Goal: Navigation & Orientation: Find specific page/section

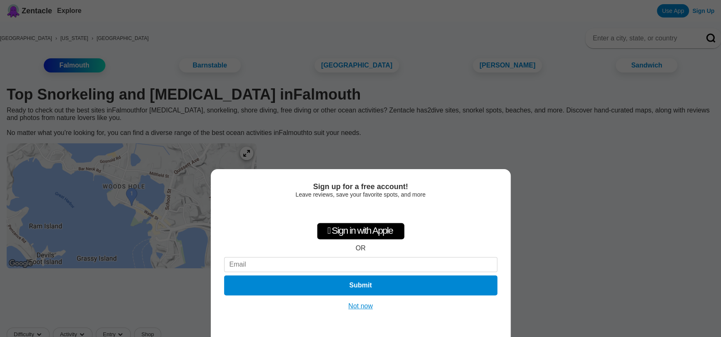
click at [356, 307] on button "Not now" at bounding box center [361, 306] width 30 height 8
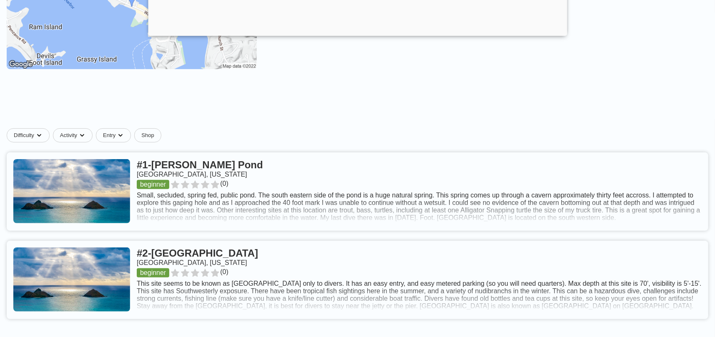
scroll to position [208, 0]
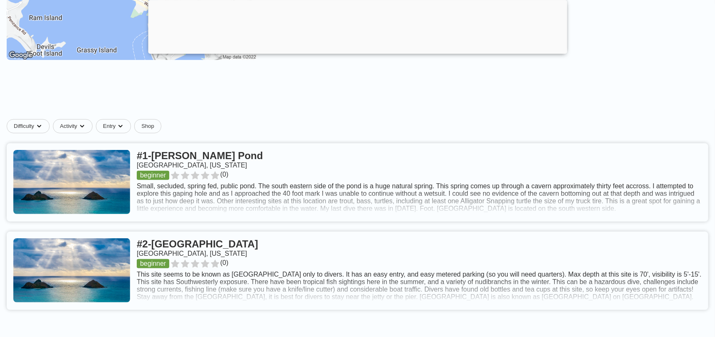
click at [283, 222] on link at bounding box center [357, 182] width 701 height 78
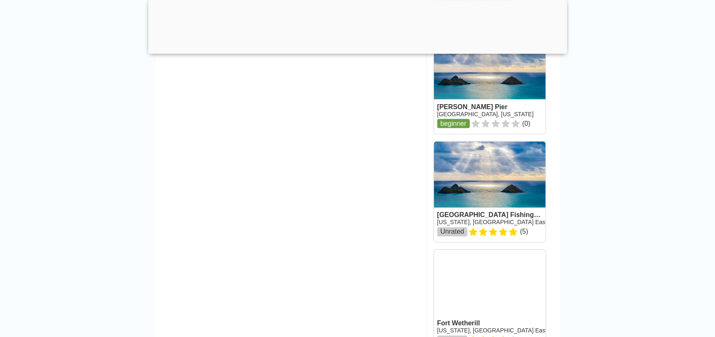
scroll to position [1000, 0]
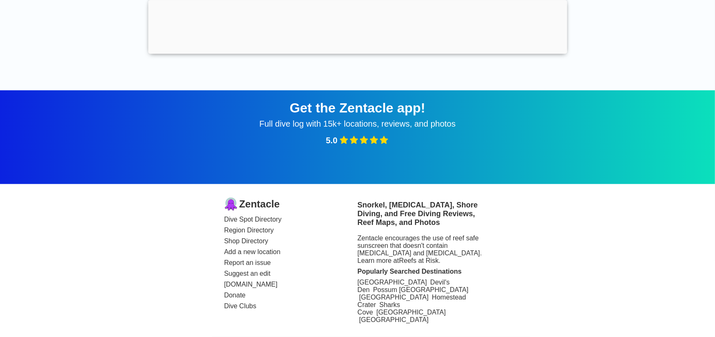
scroll to position [208, 0]
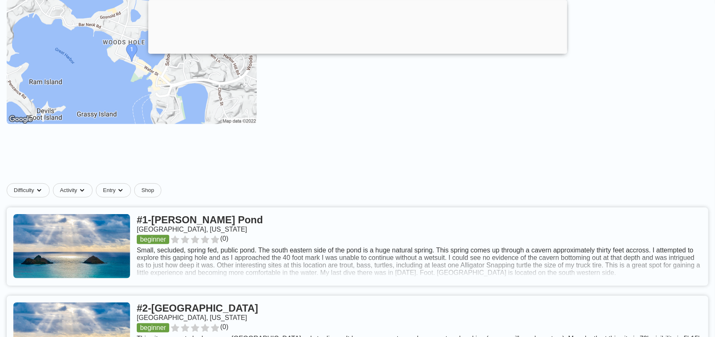
click at [356, 52] on div at bounding box center [357, 52] width 419 height 0
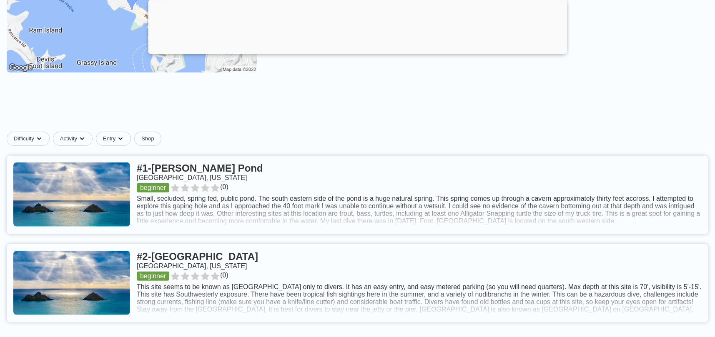
scroll to position [156, 0]
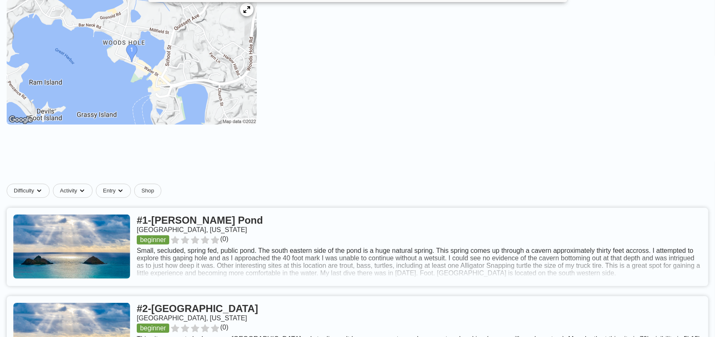
drag, startPoint x: 319, startPoint y: 83, endPoint x: 325, endPoint y: 124, distance: 41.8
click at [325, 124] on div "[GEOGRAPHIC_DATA] › [US_STATE] › [GEOGRAPHIC_DATA] [GEOGRAPHIC_DATA] [GEOGRAPHI…" at bounding box center [357, 170] width 715 height 571
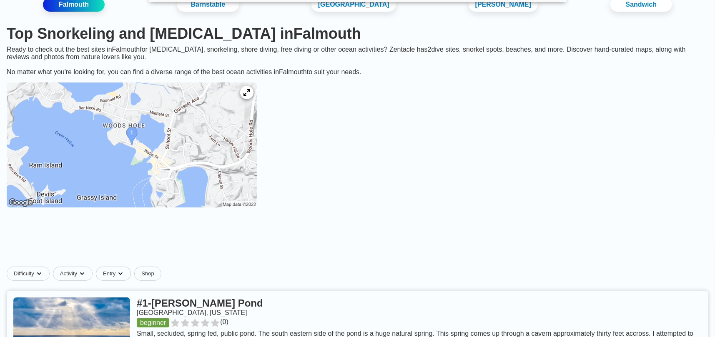
scroll to position [73, 0]
click at [250, 97] on icon at bounding box center [247, 93] width 8 height 8
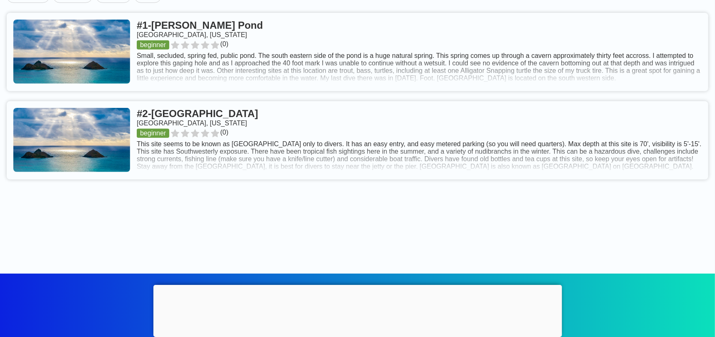
scroll to position [348, 0]
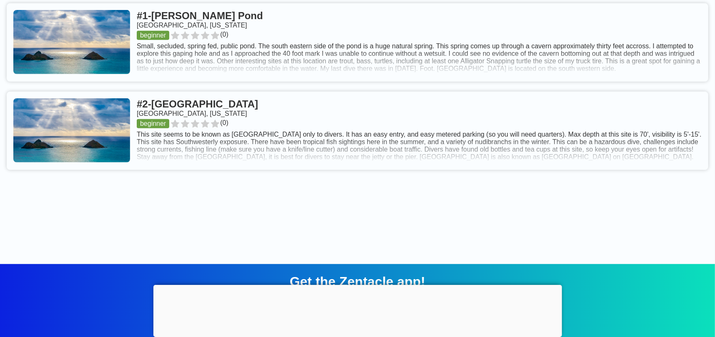
click at [234, 165] on link at bounding box center [357, 131] width 701 height 78
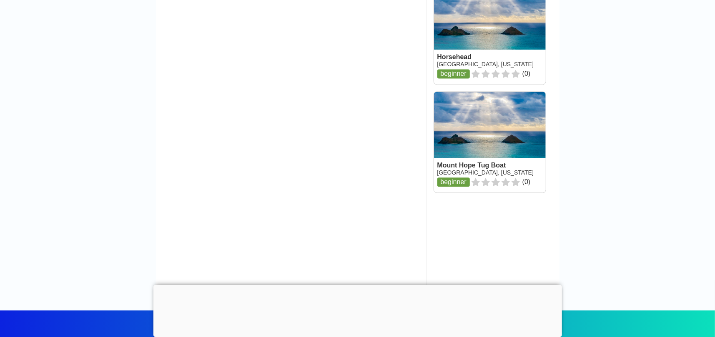
scroll to position [1334, 0]
